Goal: Check status: Check status

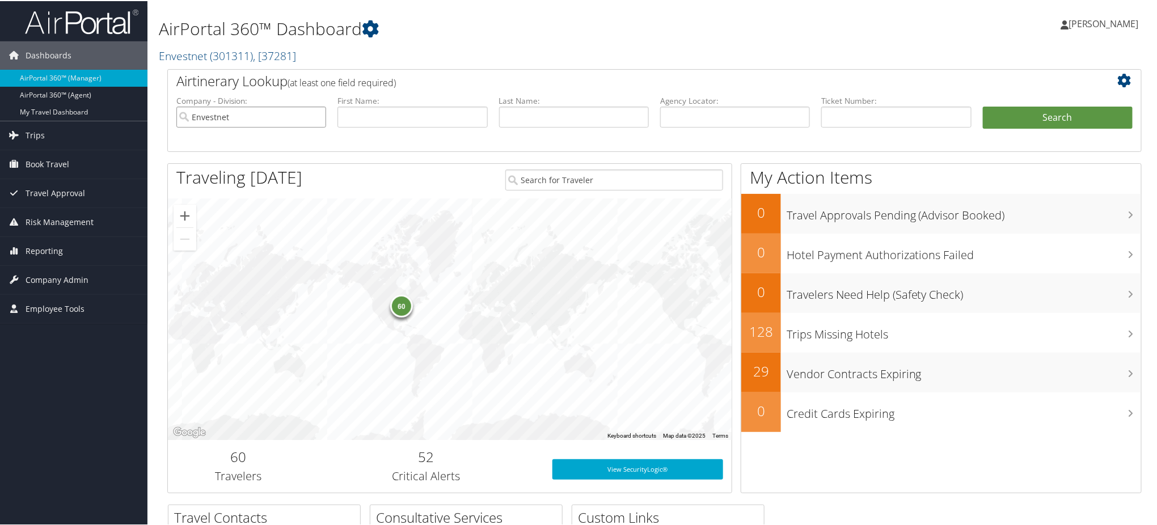
click at [313, 112] on input "Envestnet" at bounding box center [251, 116] width 150 height 21
click at [710, 112] on input "text" at bounding box center [735, 116] width 150 height 21
paste input "D2H2M0"
type input "D2H2M0"
click at [1062, 113] on button "Search" at bounding box center [1058, 117] width 150 height 23
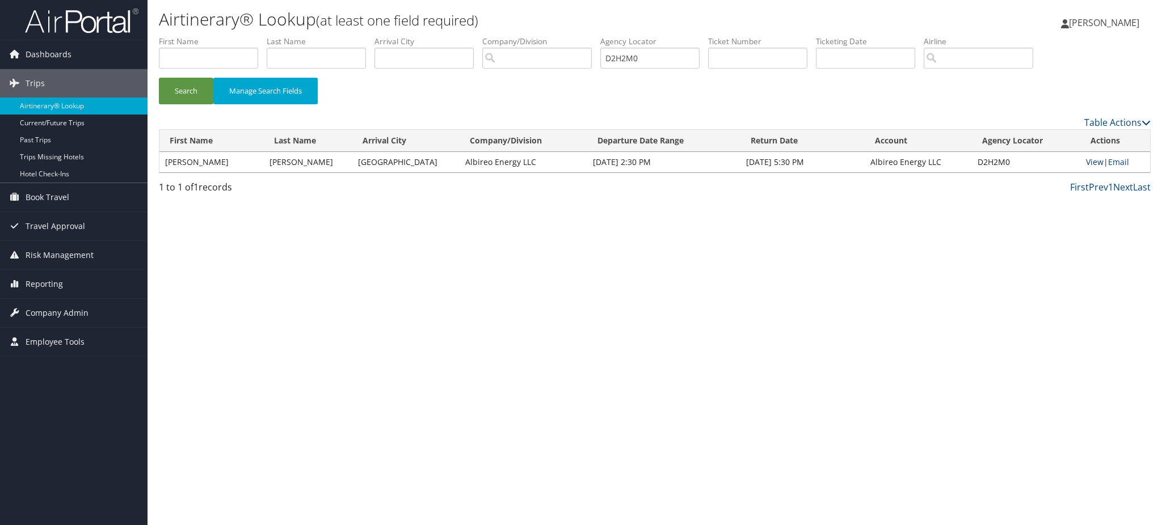
click at [1090, 162] on link "View" at bounding box center [1095, 162] width 18 height 11
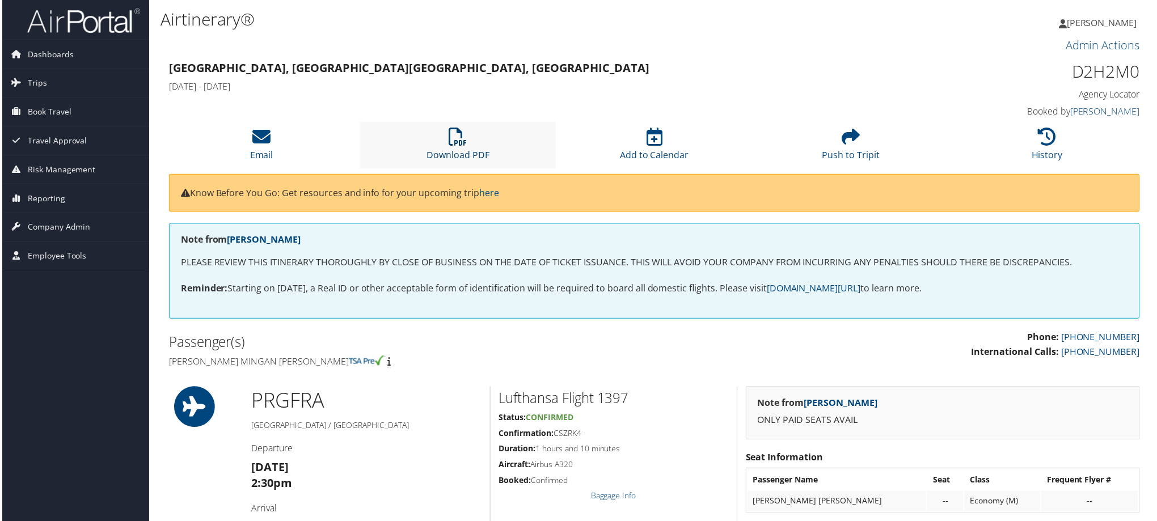
click at [457, 149] on link "Download PDF" at bounding box center [457, 147] width 63 height 27
